Goal: Register for event/course

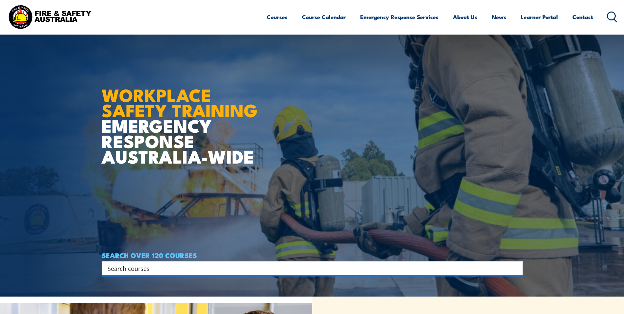
scroll to position [33, 0]
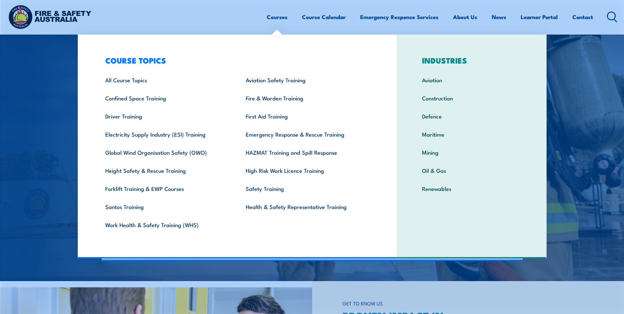
click at [279, 18] on link "Courses" at bounding box center [277, 16] width 21 height 17
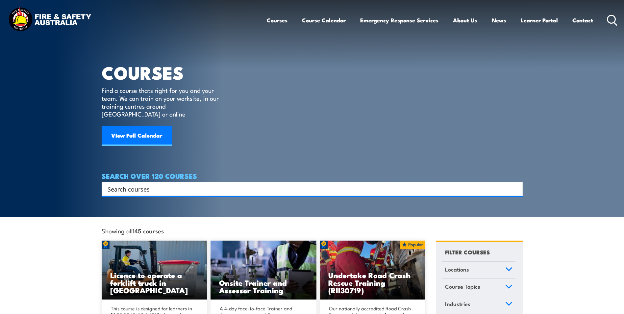
click at [610, 22] on circle at bounding box center [612, 19] width 8 height 8
type input "work health and safety"
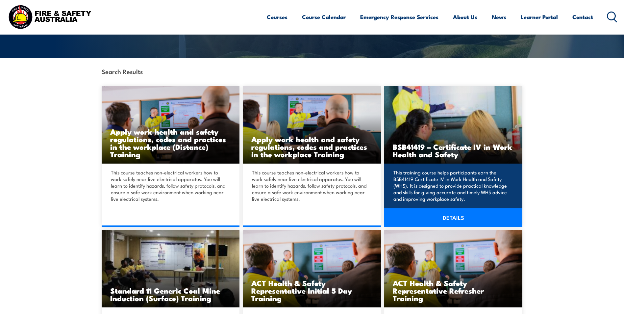
scroll to position [132, 0]
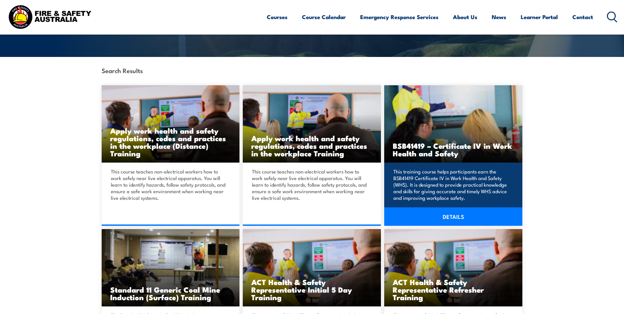
click at [468, 216] on link "DETAILS" at bounding box center [453, 216] width 138 height 18
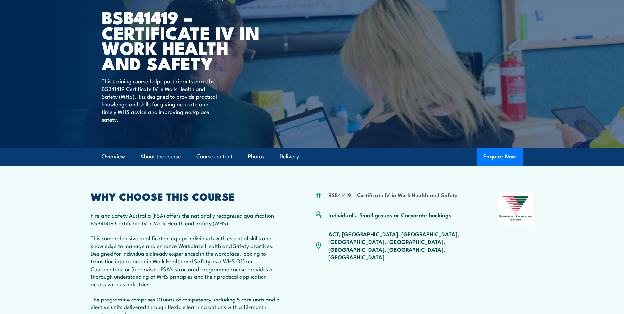
scroll to position [66, 0]
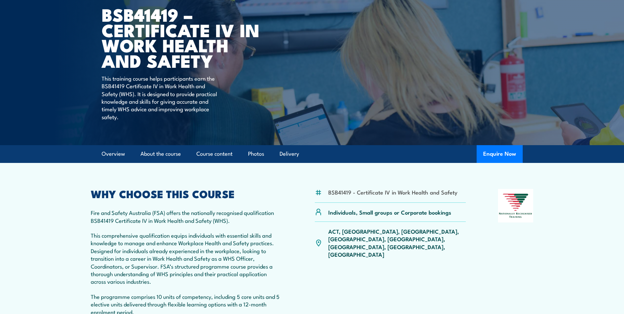
click at [454, 245] on div "BSB41419 - Certificate IV in Work Health and Safety Individuals, Small groups o…" at bounding box center [390, 256] width 151 height 134
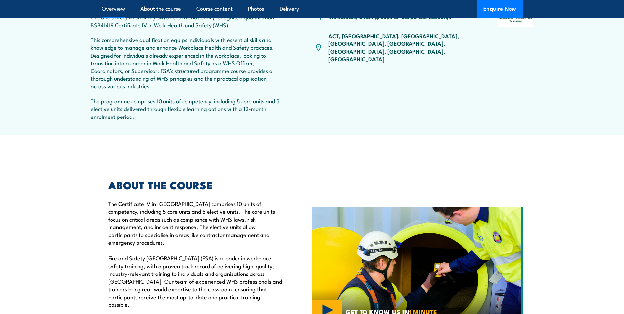
scroll to position [132, 0]
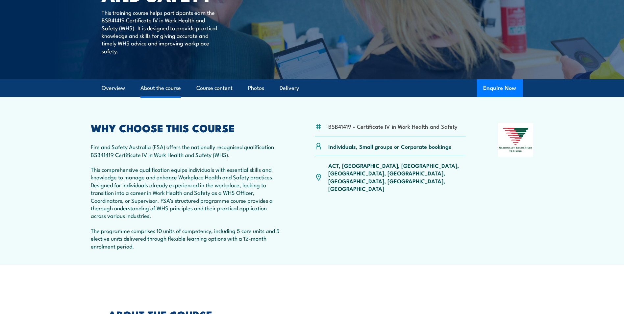
click at [155, 88] on link "About the course" at bounding box center [161, 87] width 40 height 17
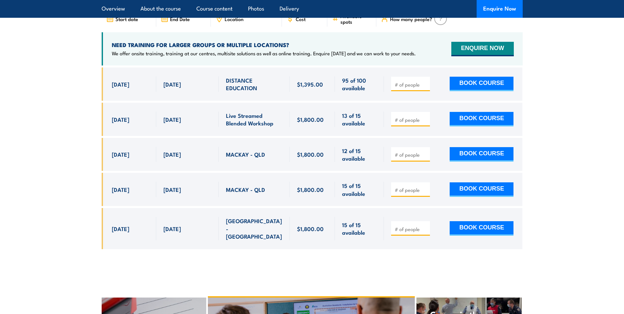
scroll to position [2184, 0]
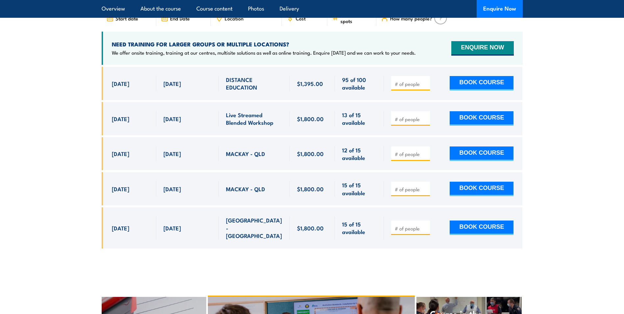
click at [607, 204] on section "UPCOMING SCHEDULE FOR - "BSB41419 - Certificate IV in Work Health and Safety" 2…" at bounding box center [312, 107] width 624 height 302
click at [571, 181] on section "UPCOMING SCHEDULE FOR - "BSB41419 - Certificate IV in Work Health and Safety" 2…" at bounding box center [312, 107] width 624 height 302
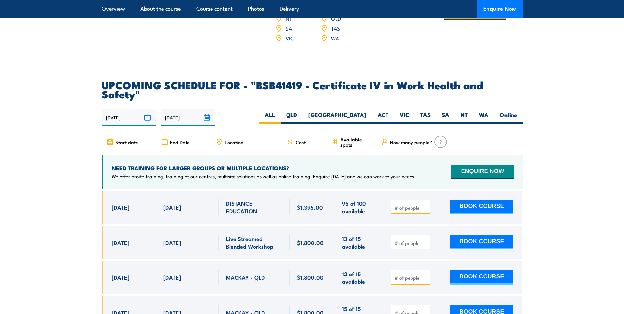
scroll to position [2118, 0]
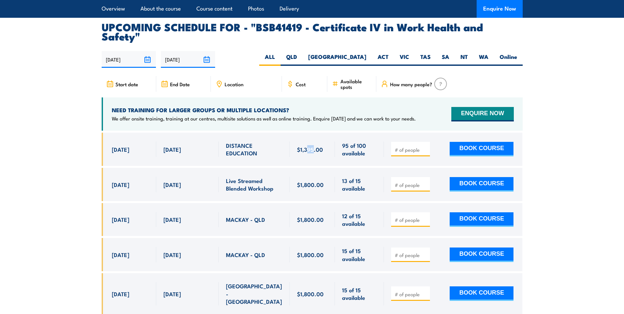
drag, startPoint x: 306, startPoint y: 125, endPoint x: 313, endPoint y: 125, distance: 6.9
click at [313, 145] on span "$1,395.00" at bounding box center [310, 149] width 26 height 8
drag, startPoint x: 313, startPoint y: 125, endPoint x: 331, endPoint y: 134, distance: 20.0
click at [331, 134] on div "$1,395.00" at bounding box center [312, 149] width 45 height 33
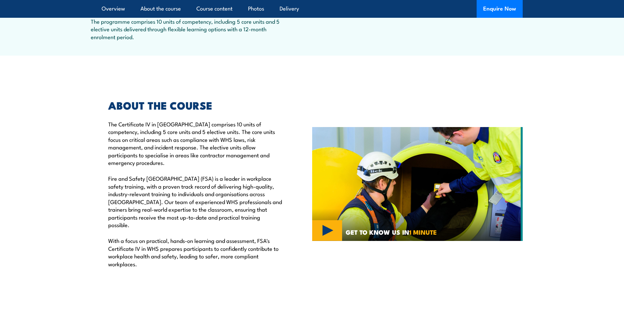
scroll to position [0, 0]
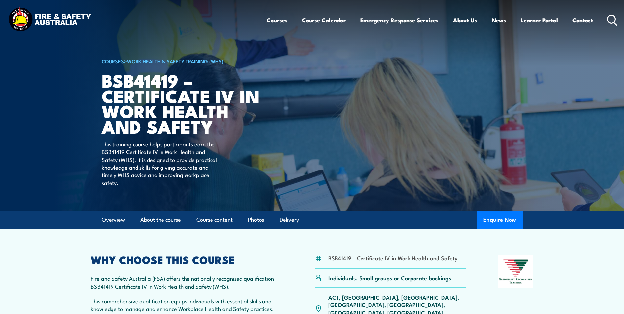
click at [300, 247] on article "BSB41419 - Certificate IV in Work Health and Safety Individuals, Small groups o…" at bounding box center [312, 313] width 461 height 168
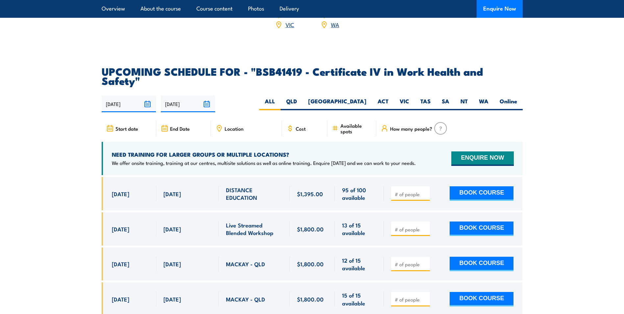
scroll to position [2073, 0]
drag, startPoint x: 324, startPoint y: 170, endPoint x: 293, endPoint y: 169, distance: 31.9
click at [293, 177] on div "$1,395.00" at bounding box center [312, 193] width 45 height 33
click at [513, 98] on label "Online" at bounding box center [508, 104] width 29 height 13
click at [517, 98] on input "Online" at bounding box center [519, 100] width 4 height 4
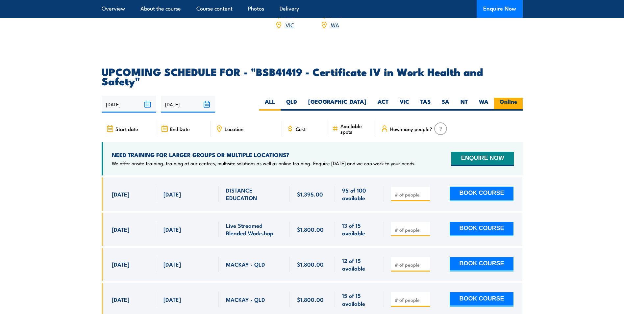
radio input "true"
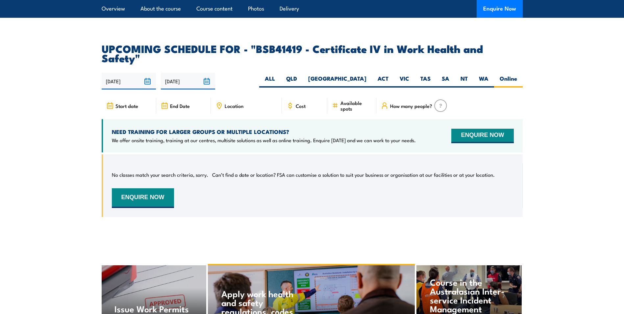
scroll to position [2082, 0]
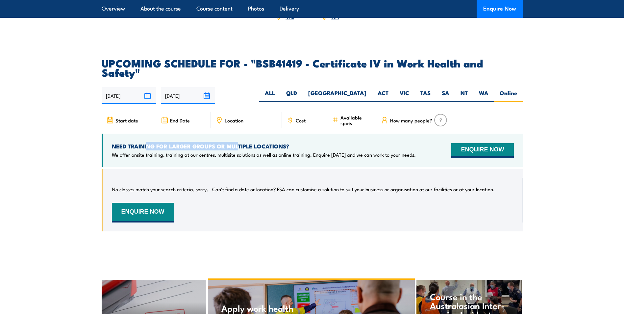
drag, startPoint x: 148, startPoint y: 122, endPoint x: 239, endPoint y: 122, distance: 90.5
click at [239, 142] on h4 "NEED TRAINING FOR LARGER GROUPS OR MULTIPLE LOCATIONS?" at bounding box center [264, 145] width 304 height 7
click at [441, 89] on label "SA" at bounding box center [445, 95] width 19 height 13
click at [450, 89] on input "SA" at bounding box center [452, 91] width 4 height 4
radio input "true"
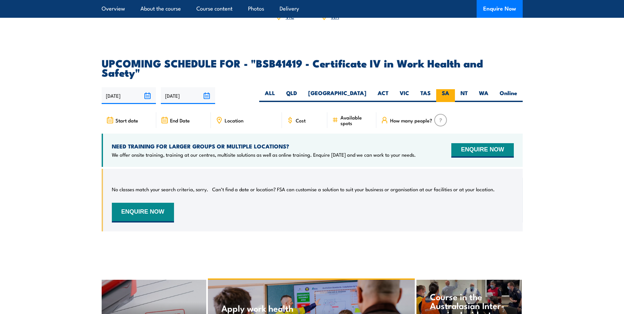
click at [450, 89] on label "SA" at bounding box center [445, 95] width 19 height 13
click at [450, 89] on input "SA" at bounding box center [452, 91] width 4 height 4
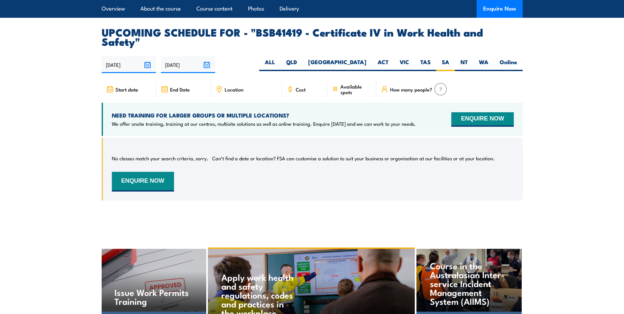
scroll to position [2115, 0]
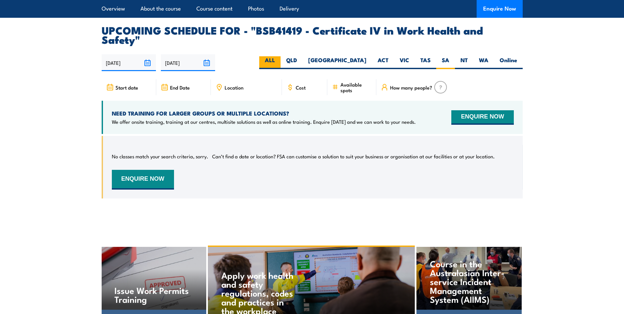
click at [281, 56] on label "ALL" at bounding box center [269, 62] width 21 height 13
click at [279, 56] on input "ALL" at bounding box center [277, 58] width 4 height 4
radio input "true"
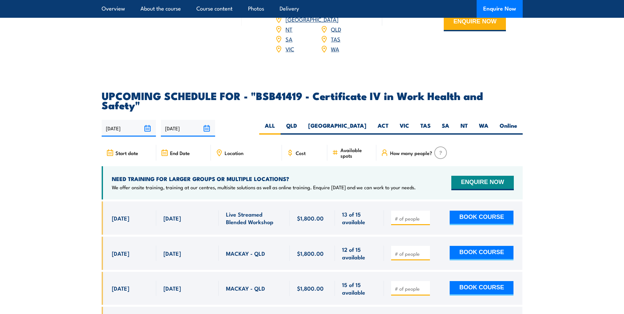
scroll to position [2049, 0]
click at [442, 122] on label "SA" at bounding box center [445, 128] width 19 height 13
click at [450, 122] on input "SA" at bounding box center [452, 124] width 4 height 4
radio input "true"
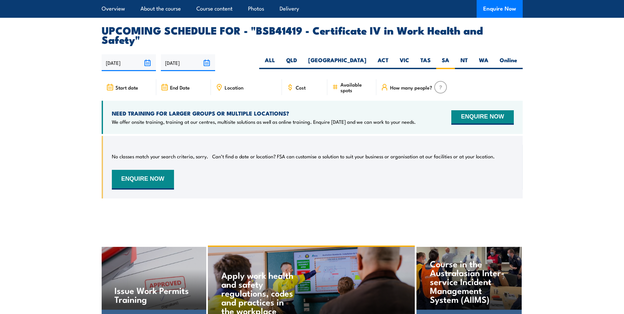
scroll to position [2082, 0]
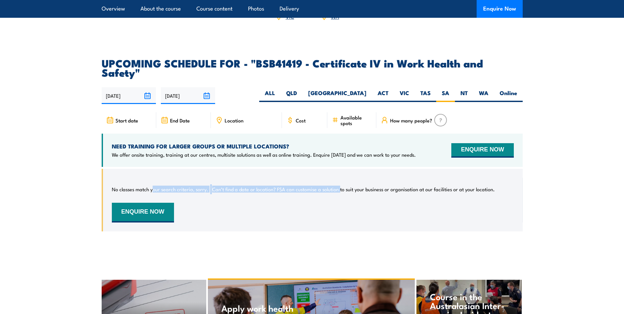
drag, startPoint x: 153, startPoint y: 164, endPoint x: 355, endPoint y: 167, distance: 202.1
click at [355, 178] on div "No classes match your search criteria, sorry. Can’t find a date or location? FS…" at bounding box center [313, 200] width 402 height 45
drag, startPoint x: 355, startPoint y: 167, endPoint x: 440, endPoint y: 170, distance: 85.3
click at [440, 178] on div "No classes match your search criteria, sorry. Can’t find a date or location? FS…" at bounding box center [313, 200] width 402 height 45
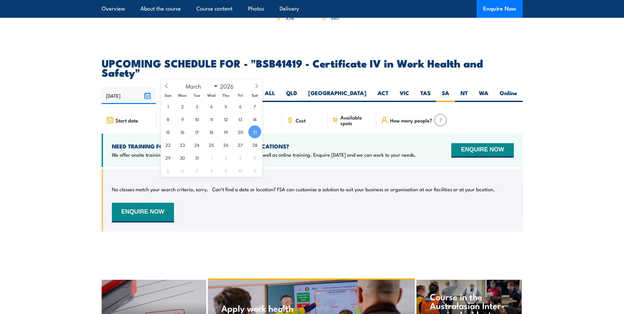
click at [210, 87] on input "[DATE]" at bounding box center [188, 95] width 54 height 17
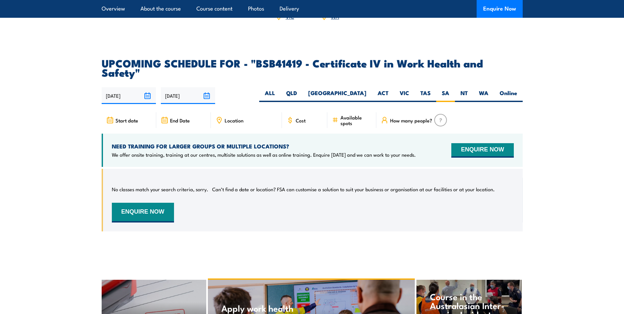
click at [253, 87] on div "22/09/2025 21/03/2026" at bounding box center [312, 95] width 421 height 17
click at [510, 89] on label "Online" at bounding box center [508, 95] width 29 height 13
click at [517, 89] on input "Online" at bounding box center [519, 91] width 4 height 4
radio input "true"
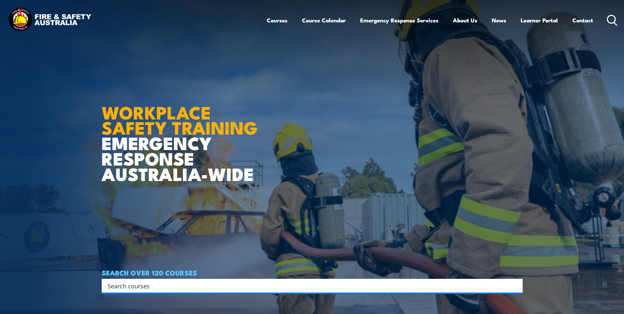
click at [186, 289] on input "Search input" at bounding box center [308, 286] width 401 height 10
type input "work health ans safety"
click at [146, 286] on input "Search input" at bounding box center [308, 286] width 401 height 10
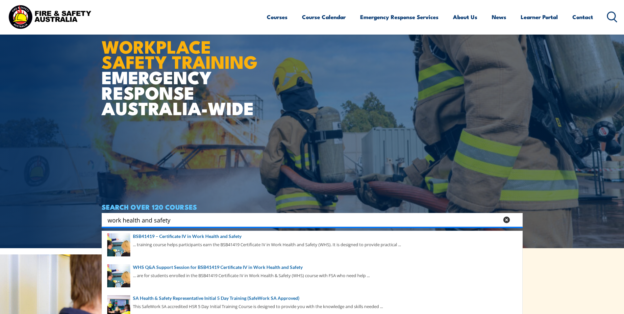
scroll to position [66, 0]
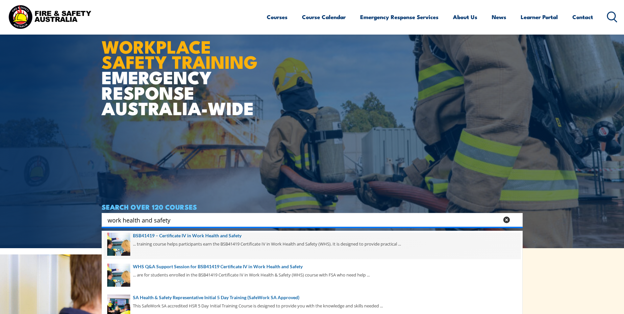
type input "work health and safety"
click at [215, 243] on span at bounding box center [312, 243] width 417 height 31
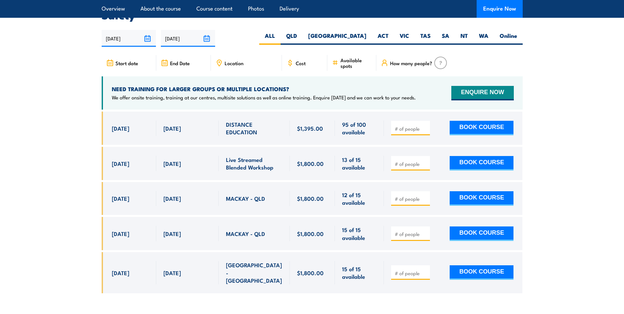
scroll to position [2106, 0]
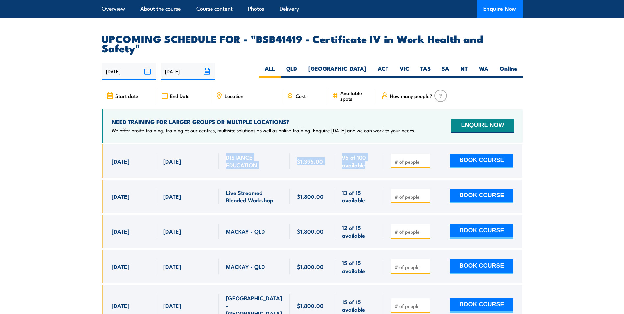
drag, startPoint x: 226, startPoint y: 131, endPoint x: 404, endPoint y: 138, distance: 177.8
click at [404, 144] on div "[DATE] - [DATE]" at bounding box center [312, 160] width 421 height 33
click at [595, 226] on section "UPCOMING SCHEDULE FOR - "BSB41419 - Certificate IV in Work Health and Safety" […" at bounding box center [312, 185] width 624 height 302
click at [587, 144] on section "UPCOMING SCHEDULE FOR - "BSB41419 - Certificate IV in Work Health and Safety" […" at bounding box center [312, 185] width 624 height 302
click at [570, 142] on section "UPCOMING SCHEDULE FOR - "BSB41419 - Certificate IV in Work Health and Safety" […" at bounding box center [312, 185] width 624 height 302
